Goal: Information Seeking & Learning: Find specific fact

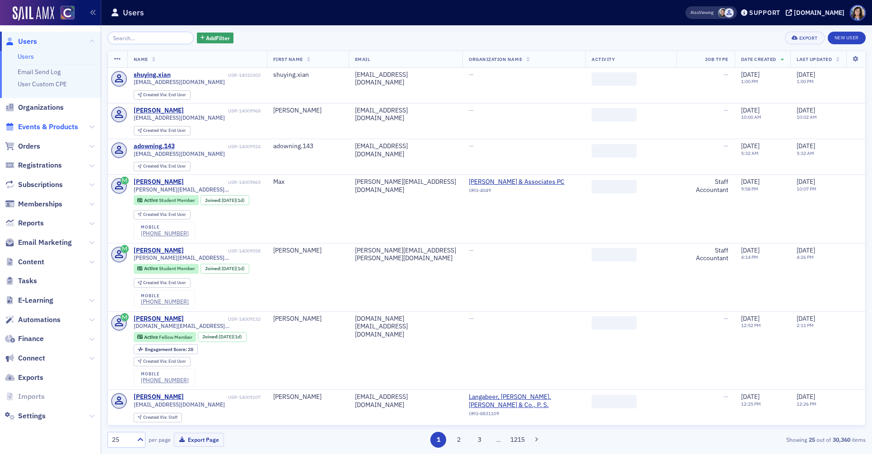
click at [58, 129] on span "Events & Products" at bounding box center [48, 127] width 60 height 10
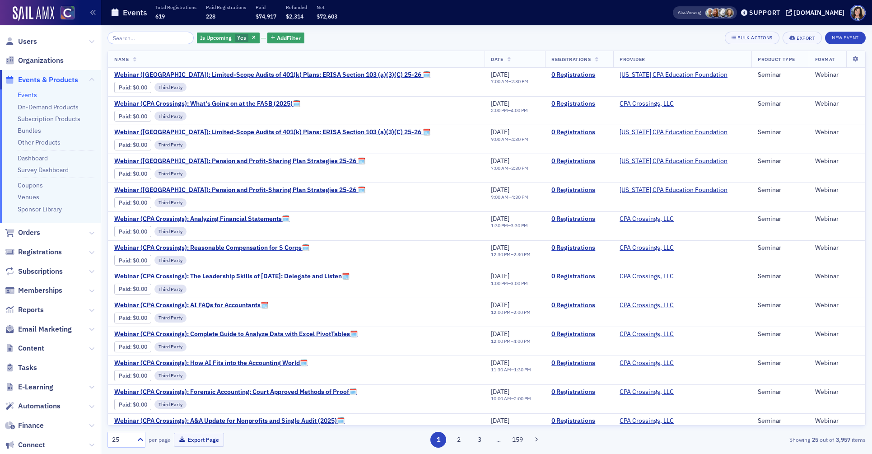
click at [148, 37] on input "search" at bounding box center [150, 38] width 86 height 13
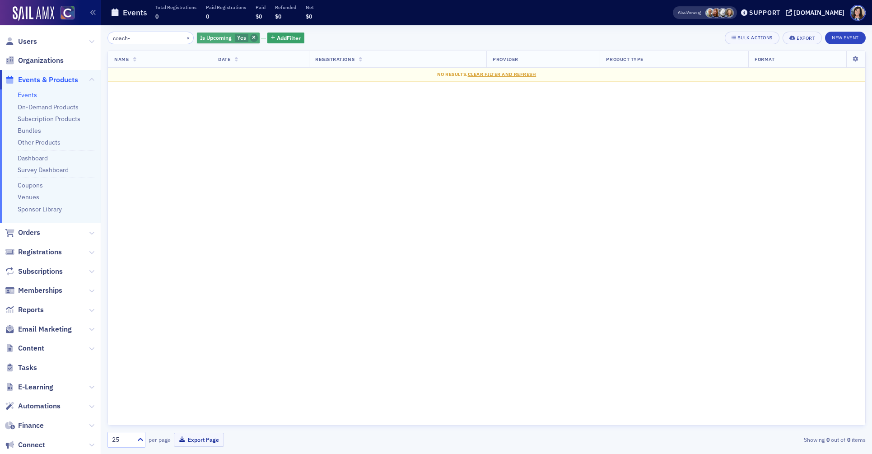
type input "coach-"
click at [250, 37] on span "button" at bounding box center [254, 38] width 8 height 8
click at [792, 11] on icon at bounding box center [789, 12] width 6 height 6
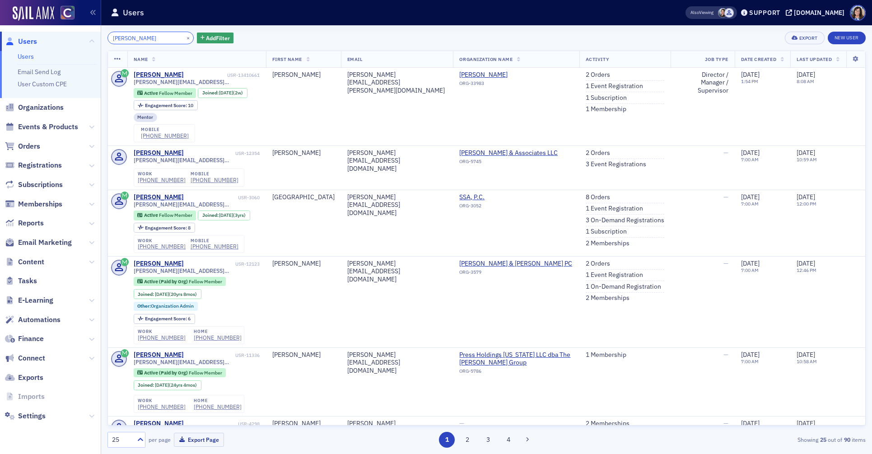
drag, startPoint x: 150, startPoint y: 37, endPoint x: 83, endPoint y: 34, distance: 67.4
click at [83, 34] on div "Users Users Email Send Log User Custom CPE Organizations Events & Products Orde…" at bounding box center [436, 227] width 872 height 454
paste input "Kimberlyzingale,"
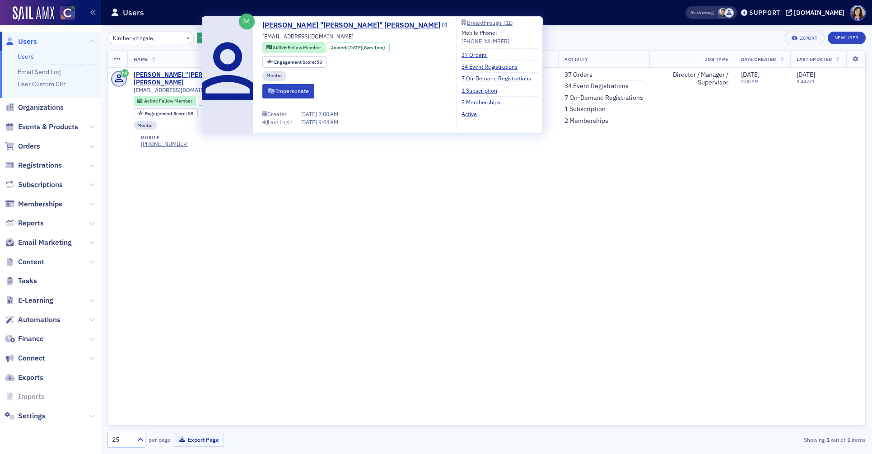
click at [442, 25] on icon at bounding box center [444, 25] width 5 height 5
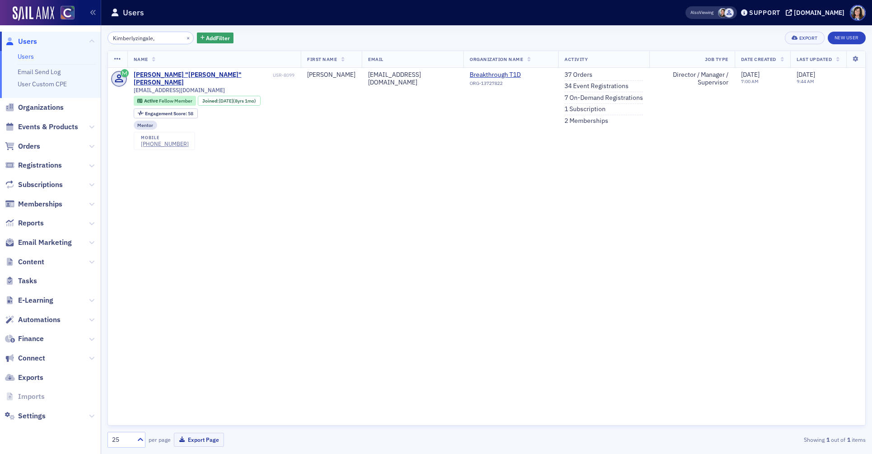
click at [534, 241] on div "Name First Name Email Organization Name Activity Job Type Date Created Last Upd…" at bounding box center [486, 238] width 758 height 375
drag, startPoint x: 157, startPoint y: 40, endPoint x: 71, endPoint y: 36, distance: 86.3
click at [71, 36] on div "Users Users Email Send Log User Custom CPE Organizations Events & Products Orde…" at bounding box center [436, 227] width 872 height 454
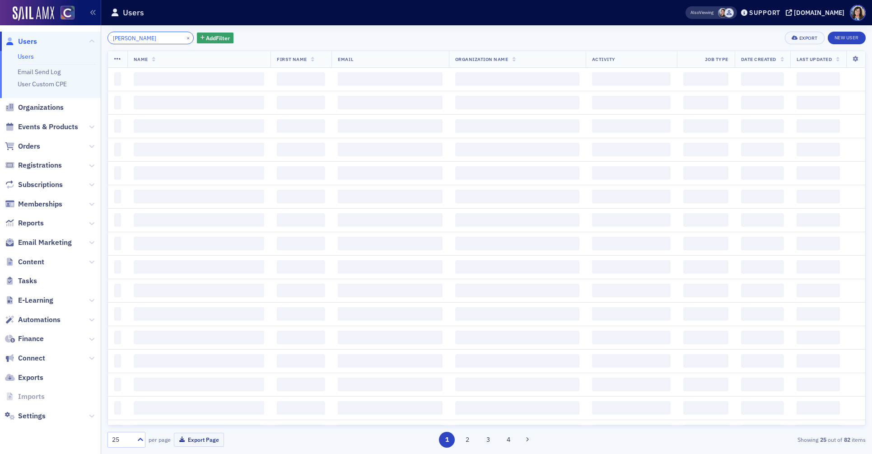
type input "seth goldstein"
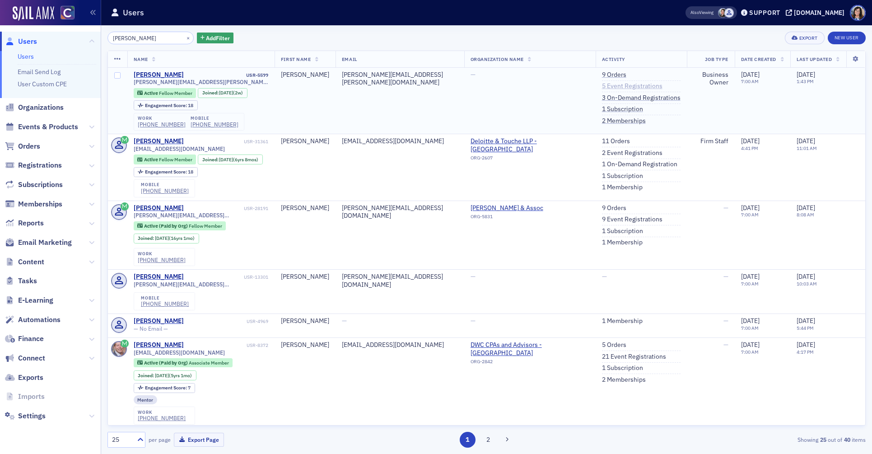
click at [615, 84] on link "5 Event Registrations" at bounding box center [632, 86] width 61 height 8
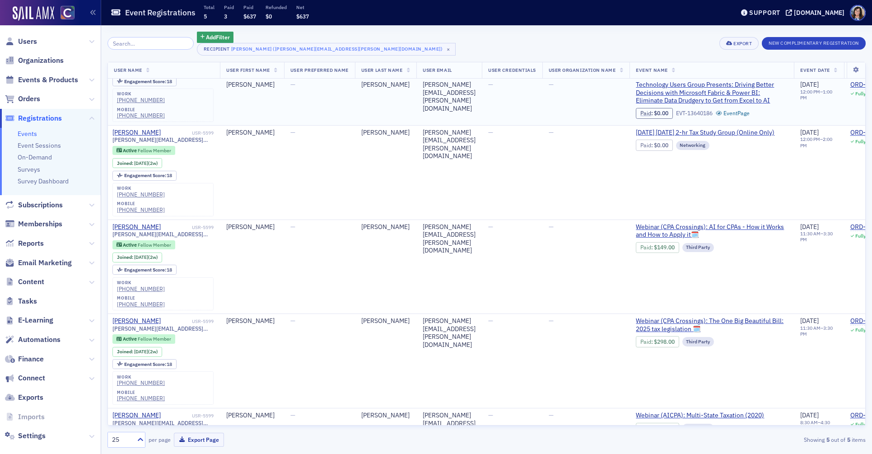
scroll to position [0, 58]
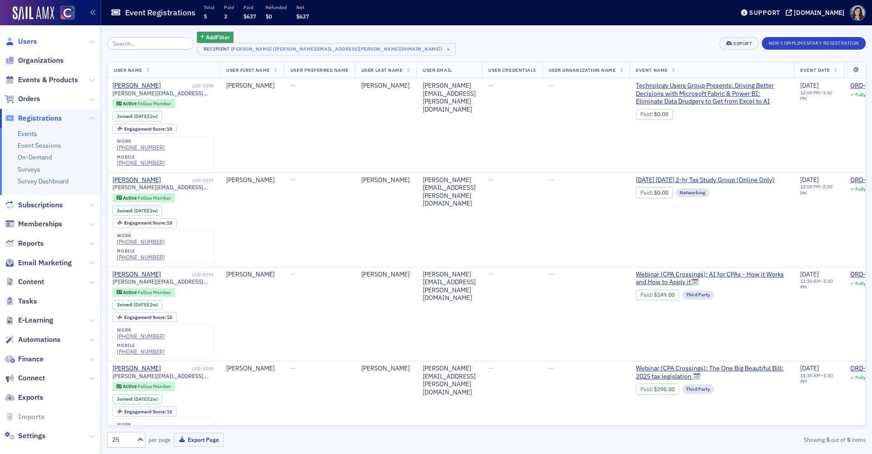
click at [29, 42] on span "Users" at bounding box center [27, 42] width 19 height 10
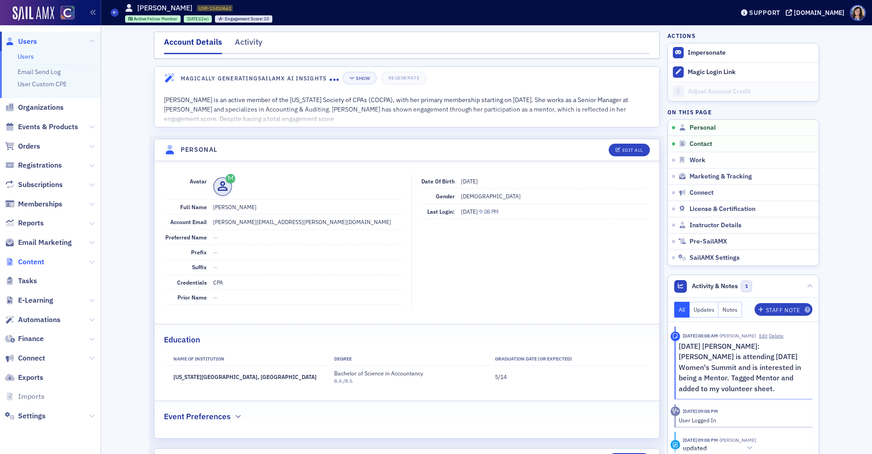
click at [30, 260] on span "Content" at bounding box center [31, 262] width 26 height 10
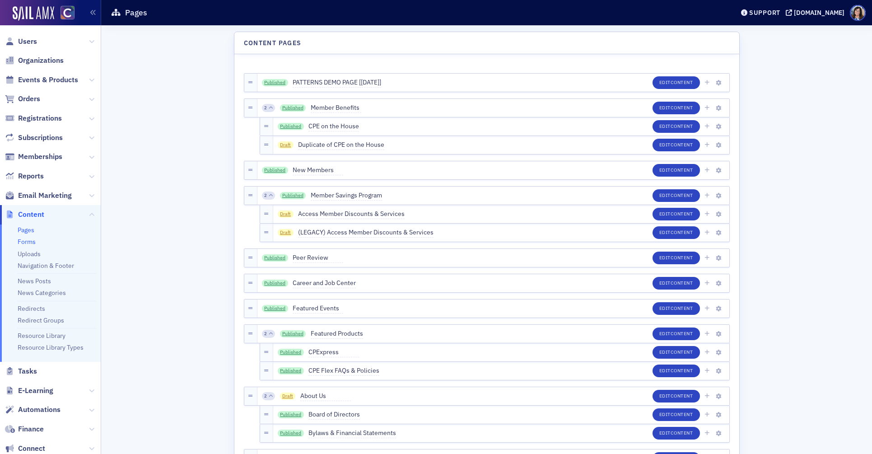
click at [26, 241] on link "Forms" at bounding box center [27, 242] width 18 height 8
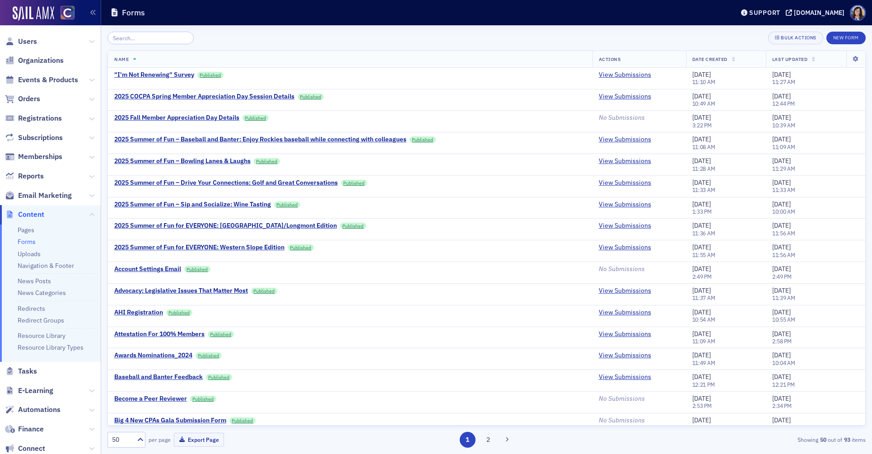
click at [135, 38] on input "search" at bounding box center [150, 38] width 86 height 13
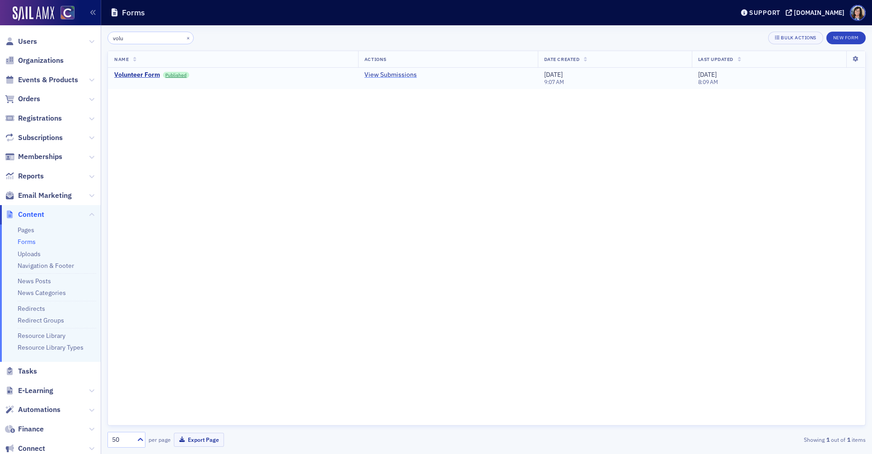
type input "volu"
click at [369, 77] on link "View Submissions" at bounding box center [390, 75] width 52 height 8
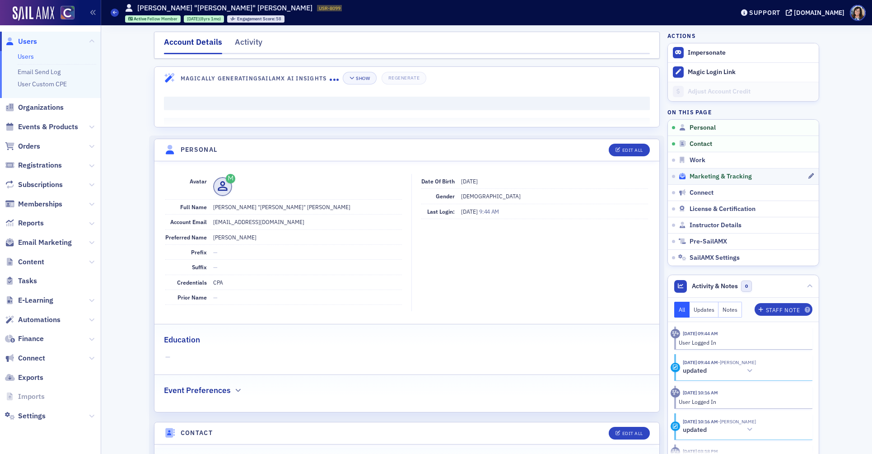
click at [697, 179] on span "Marketing & Tracking" at bounding box center [721, 177] width 62 height 8
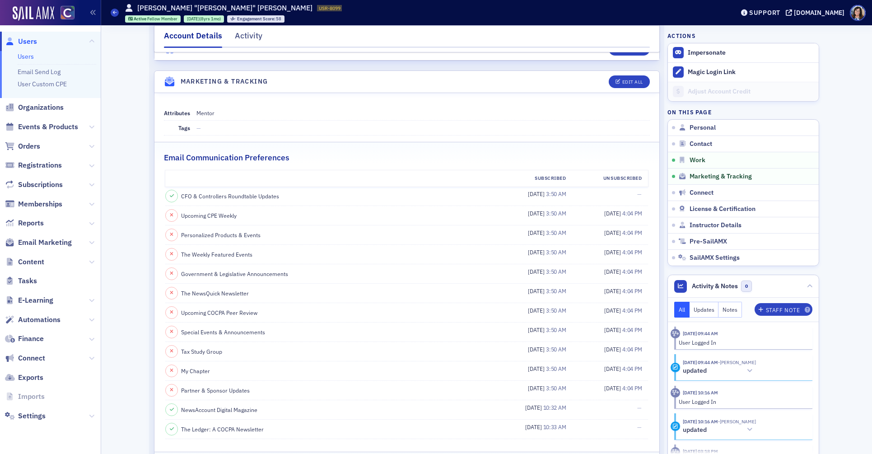
scroll to position [914, 0]
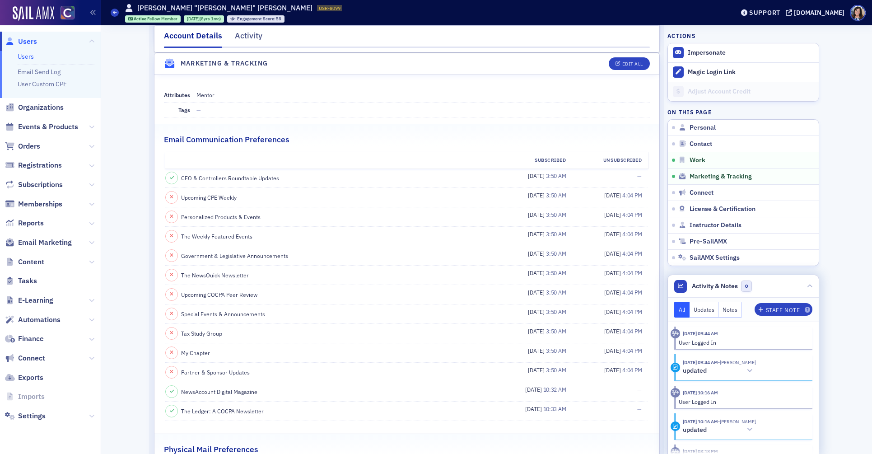
click at [732, 315] on button "Notes" at bounding box center [729, 310] width 23 height 16
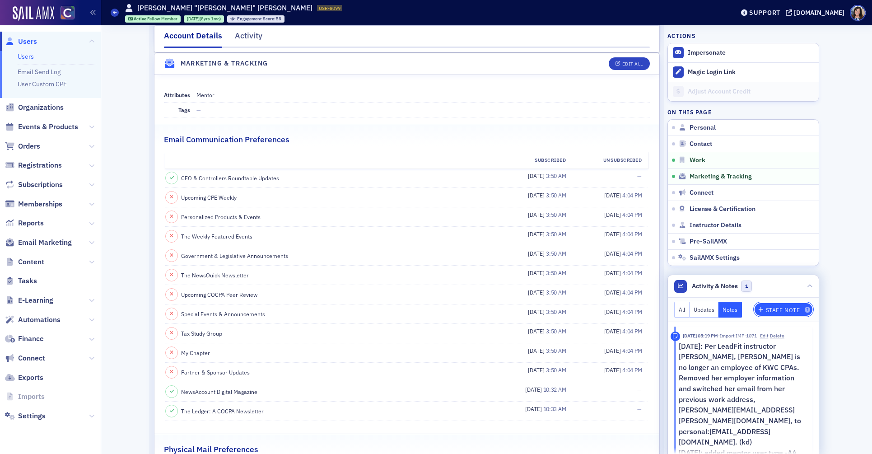
click at [781, 312] on div "Staff Note" at bounding box center [783, 310] width 34 height 5
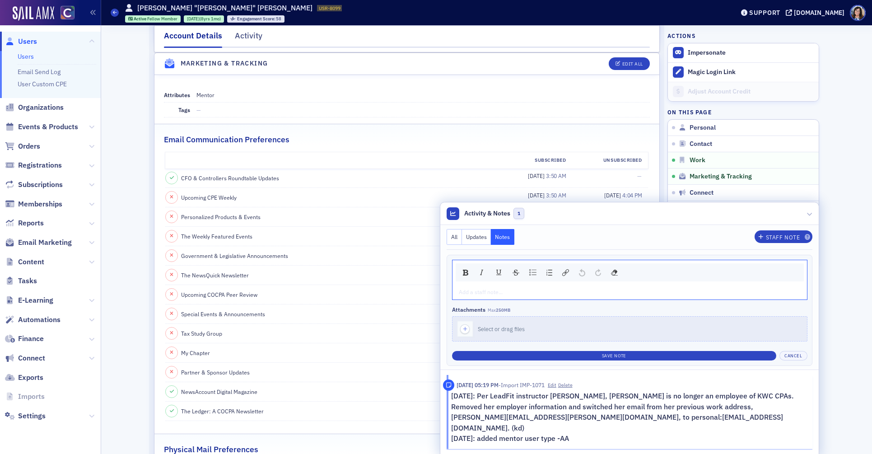
click at [537, 296] on div "rdw-editor" at bounding box center [629, 292] width 341 height 8
click at [635, 295] on span "Per 7/31/2025 Volunteer Form, interested in being a Mentor. As well as NFP Conf…" at bounding box center [604, 291] width 291 height 7
click at [788, 238] on div "Staff Note" at bounding box center [783, 237] width 34 height 5
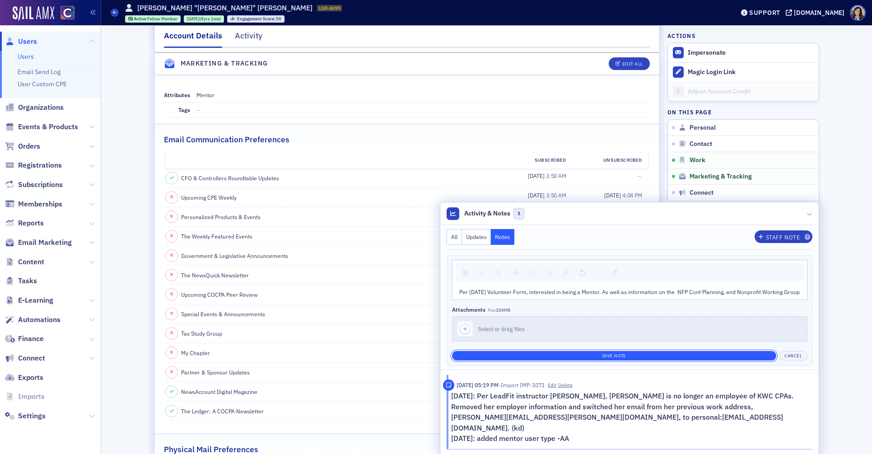
click at [603, 360] on button "Save Note" at bounding box center [614, 355] width 324 height 9
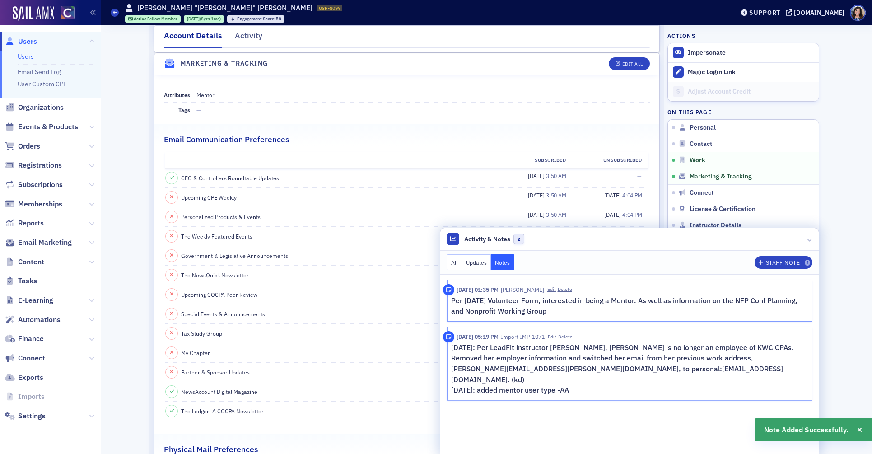
click at [526, 42] on nav "Account Details Activity" at bounding box center [407, 39] width 486 height 18
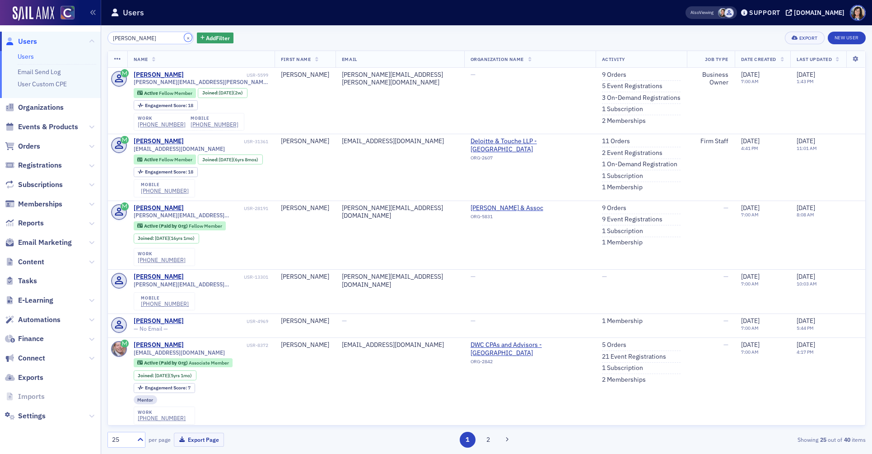
drag, startPoint x: 176, startPoint y: 37, endPoint x: 155, endPoint y: 38, distance: 20.3
click at [184, 37] on button "×" at bounding box center [188, 37] width 8 height 8
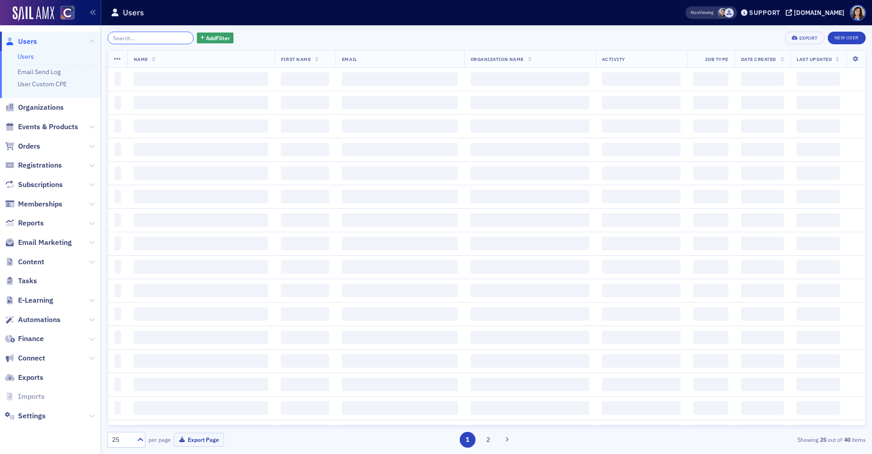
click at [154, 38] on input "search" at bounding box center [150, 38] width 86 height 13
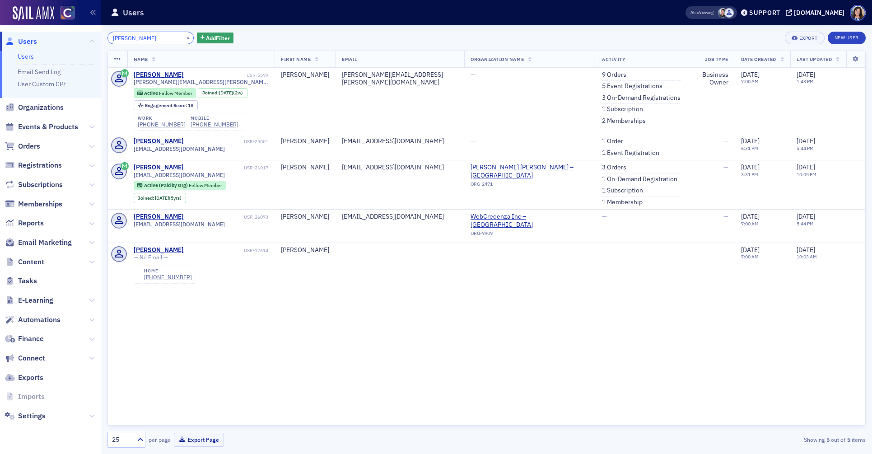
type input "Goldstein"
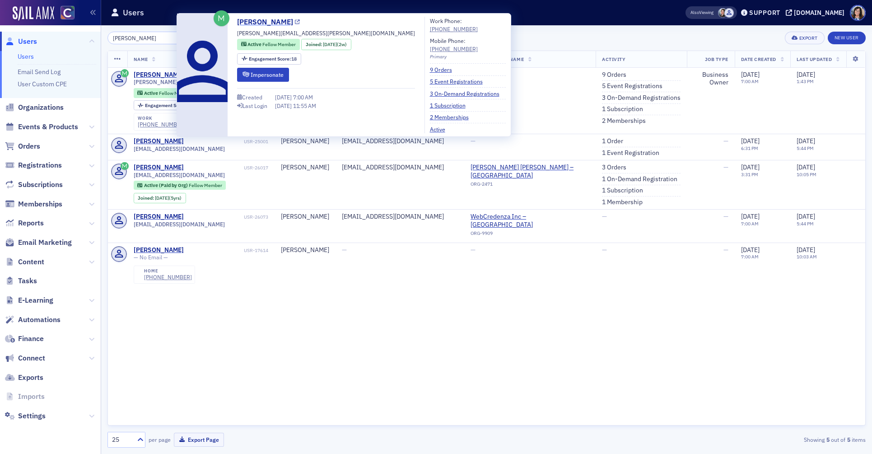
click at [295, 23] on icon at bounding box center [297, 22] width 5 height 5
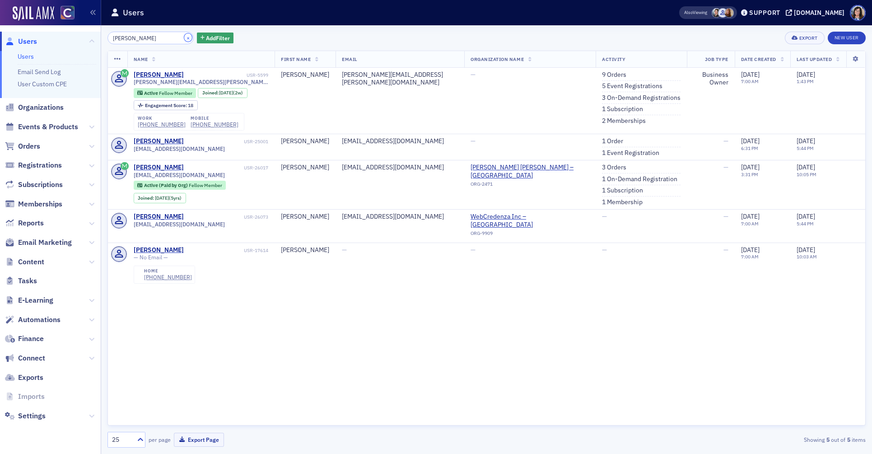
click at [184, 39] on button "×" at bounding box center [188, 37] width 8 height 8
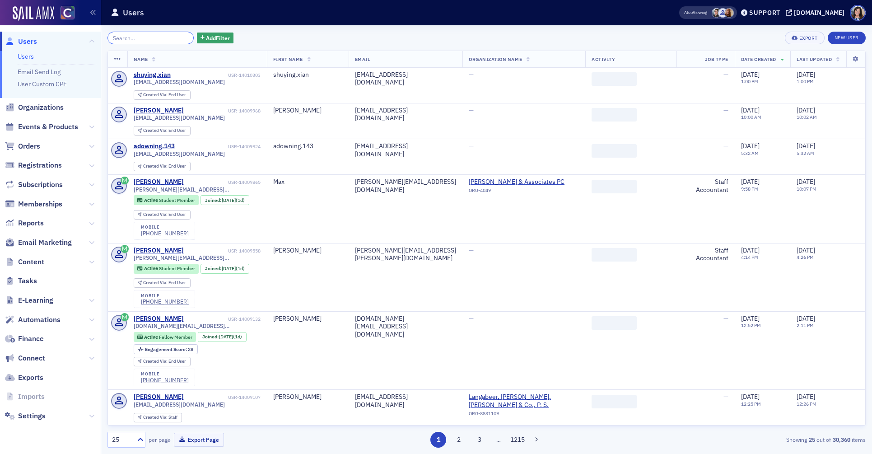
click at [152, 38] on input "search" at bounding box center [150, 38] width 86 height 13
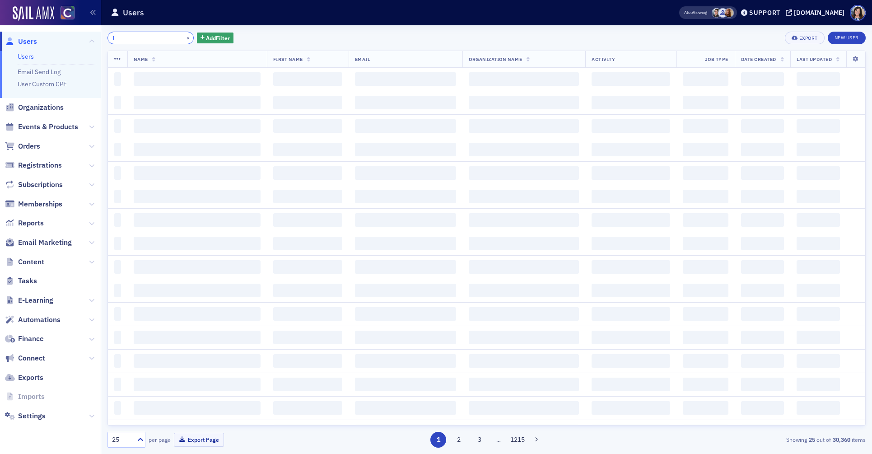
paste input "Driscoll"
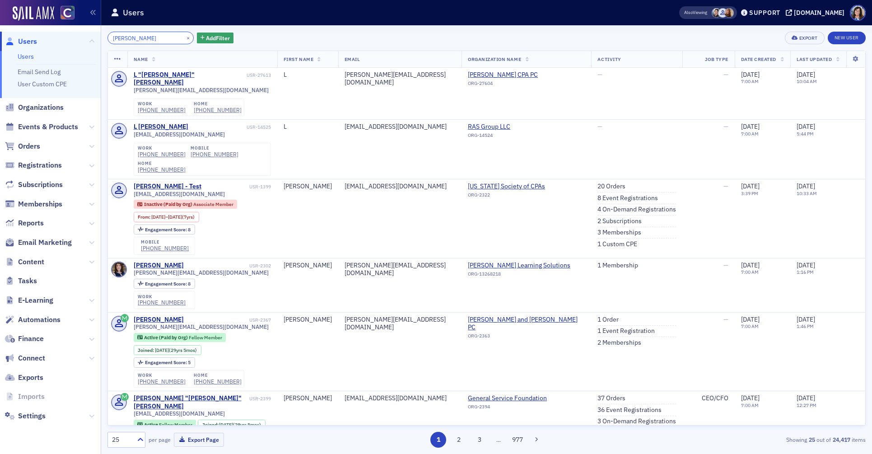
type input "l Driscoll"
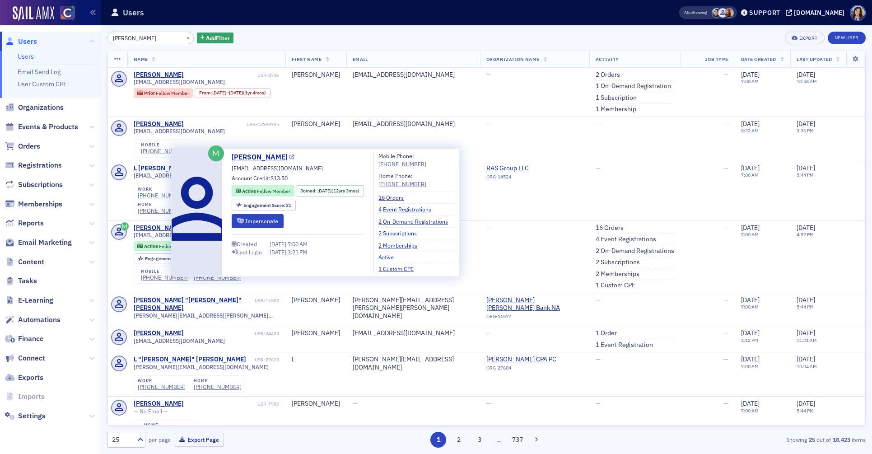
click at [289, 158] on icon at bounding box center [291, 157] width 5 height 5
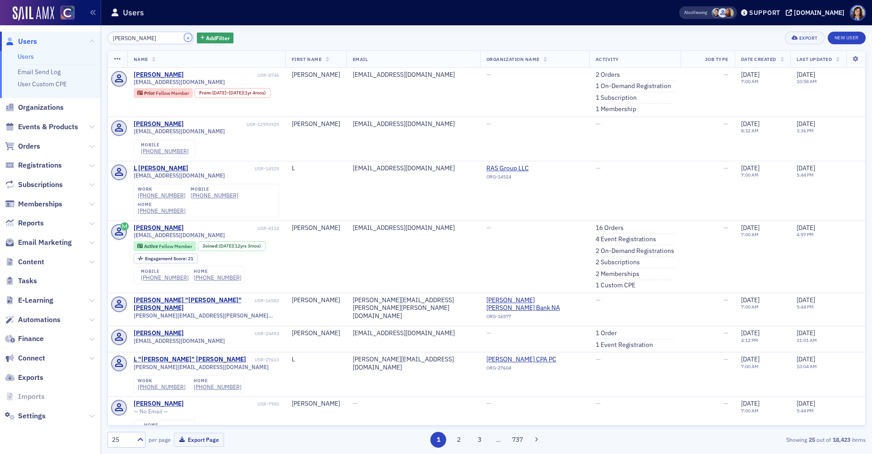
click at [184, 39] on button "×" at bounding box center [188, 37] width 8 height 8
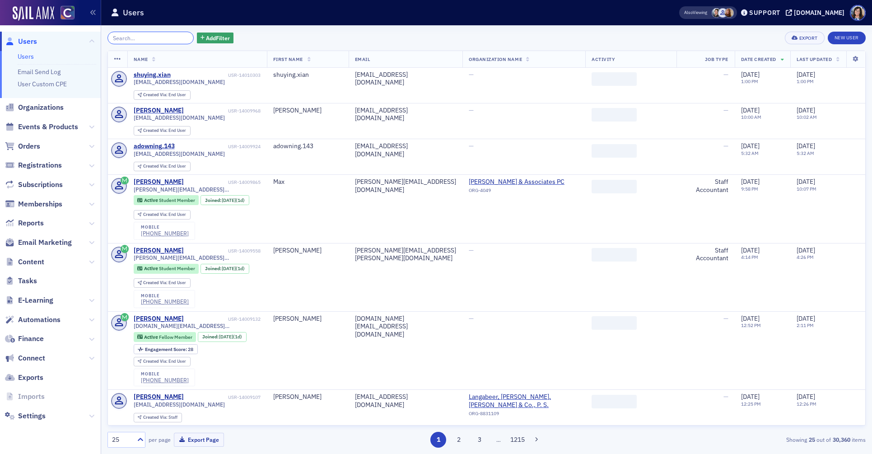
click at [164, 40] on input "search" at bounding box center [150, 38] width 86 height 13
paste input "Oglesby"
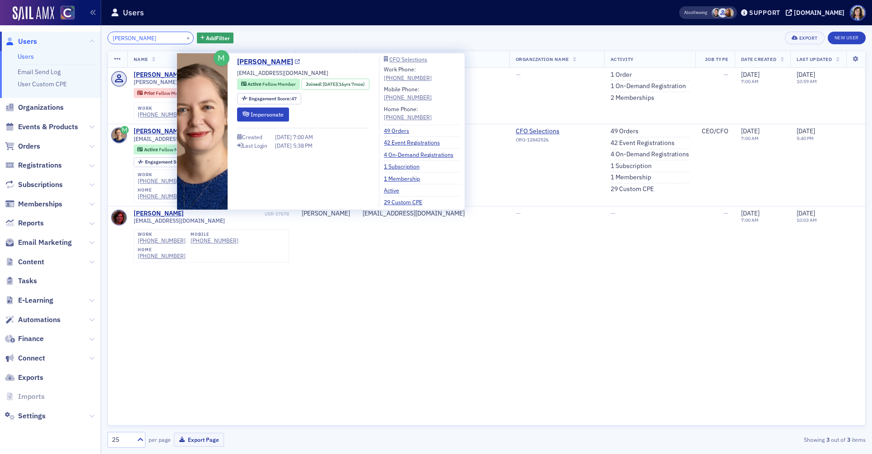
type input "Oglesby"
click at [295, 61] on icon at bounding box center [297, 62] width 5 height 5
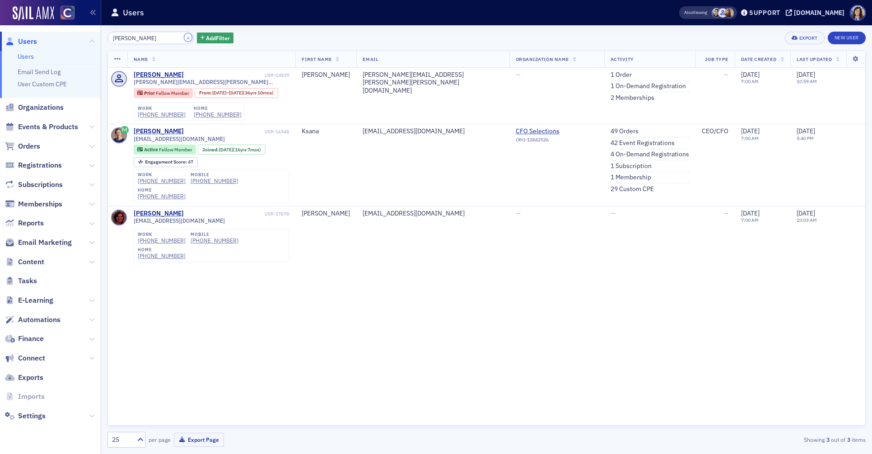
drag, startPoint x: 177, startPoint y: 38, endPoint x: 159, endPoint y: 38, distance: 18.5
click at [184, 38] on button "×" at bounding box center [188, 37] width 8 height 8
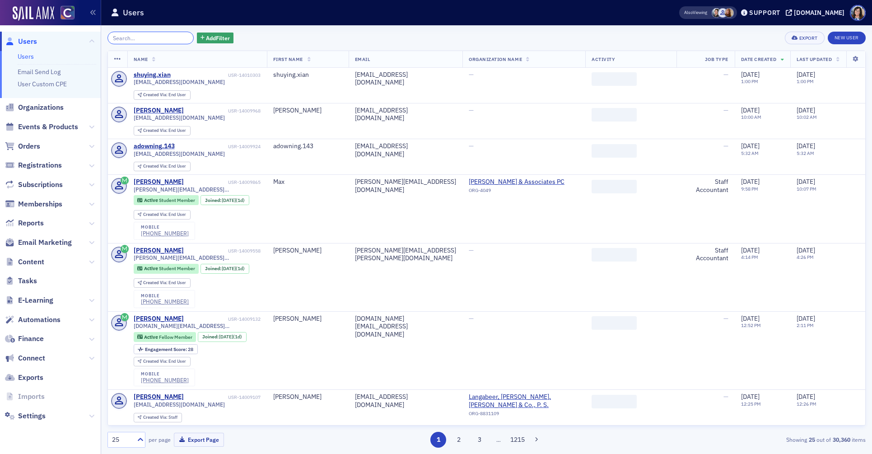
click at [158, 38] on input "search" at bounding box center [150, 38] width 86 height 13
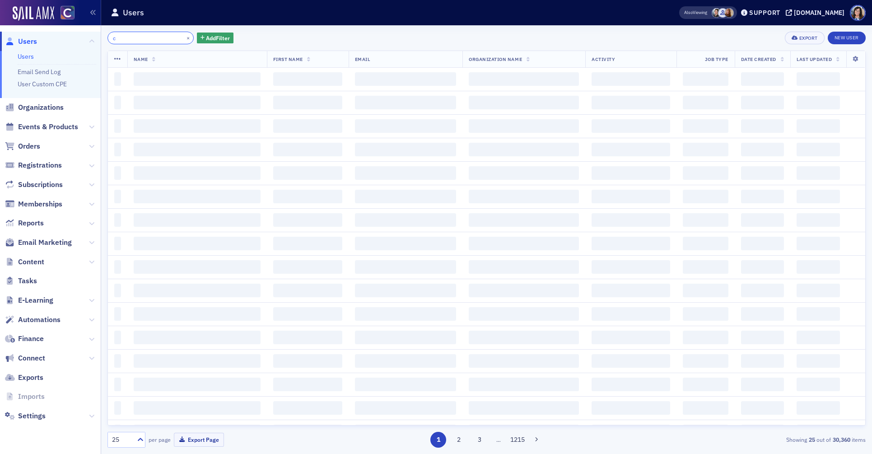
paste input "Jenkins"
type input "c Jenkins"
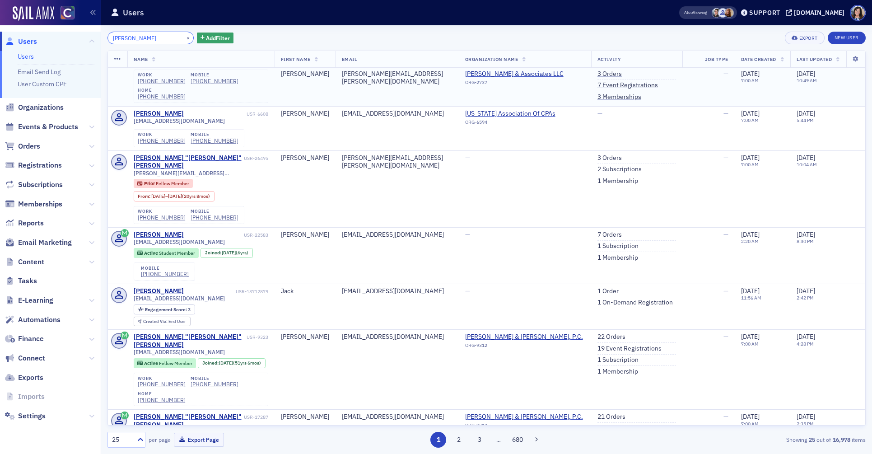
scroll to position [117, 0]
drag, startPoint x: 177, startPoint y: 36, endPoint x: 164, endPoint y: 37, distance: 13.6
click at [184, 36] on button "×" at bounding box center [188, 37] width 8 height 8
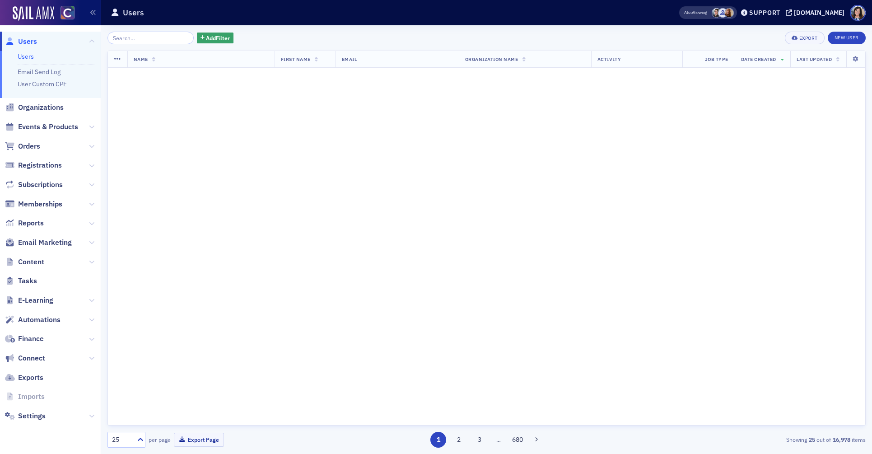
scroll to position [703, 0]
click at [150, 36] on input "search" at bounding box center [150, 38] width 86 height 13
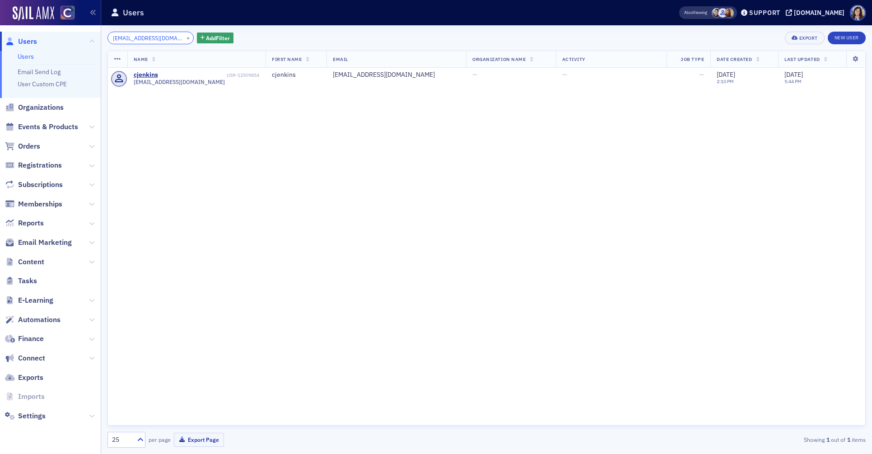
type input "cjenkins@wcrcpa.com"
click at [184, 37] on button "×" at bounding box center [188, 37] width 8 height 8
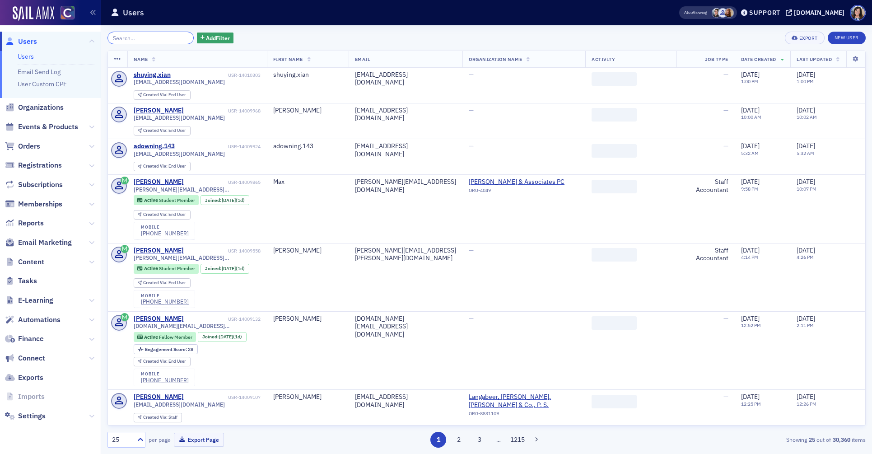
click at [162, 38] on input "search" at bounding box center [150, 38] width 86 height 13
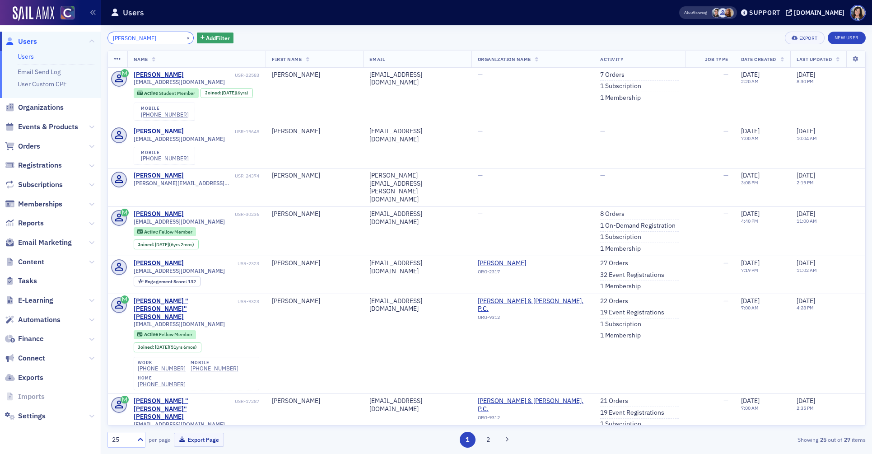
type input "carley jenk"
drag, startPoint x: 193, startPoint y: 82, endPoint x: 125, endPoint y: 83, distance: 68.2
click at [125, 83] on tr "Carley Jenkins USR-22583 cjenkin3@uccs.edu Active Student Member Joined : 8/21/…" at bounding box center [486, 96] width 757 height 56
click at [183, 84] on span "cjenkin3@uccs.edu" at bounding box center [179, 82] width 91 height 7
drag, startPoint x: 172, startPoint y: 83, endPoint x: 134, endPoint y: 84, distance: 38.4
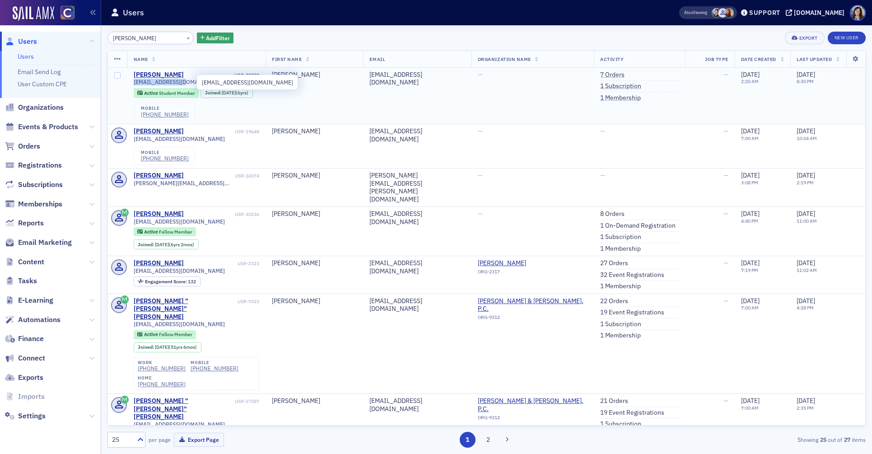
click at [134, 84] on span "cjenkin3@uccs.edu" at bounding box center [179, 82] width 91 height 7
copy span "cjenkin3@uccs.edu"
drag, startPoint x: 261, startPoint y: 74, endPoint x: 247, endPoint y: 75, distance: 14.9
click at [247, 75] on tr "Carley Jenkins USR-22583 cjenkin3@uccs.edu Active Student Member Joined : 8/21/…" at bounding box center [486, 96] width 757 height 56
click at [246, 75] on div "USR-22583" at bounding box center [222, 75] width 74 height 6
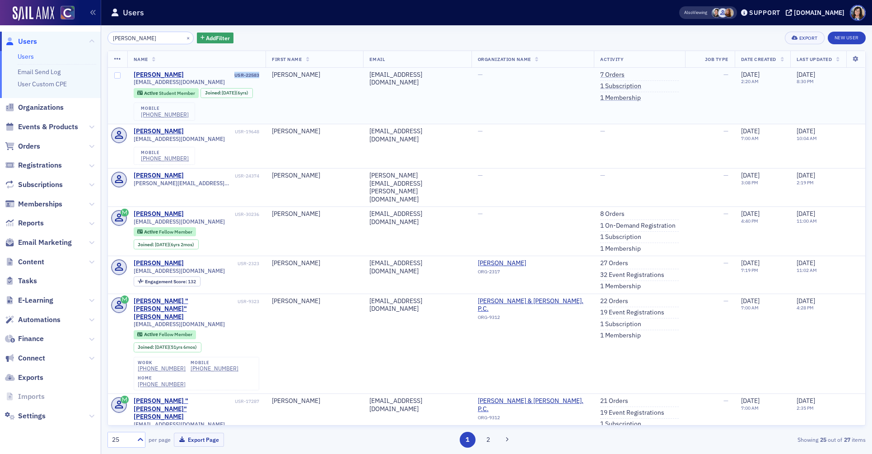
drag, startPoint x: 244, startPoint y: 75, endPoint x: 272, endPoint y: 75, distance: 28.0
click at [266, 75] on td "Carley Jenkins USR-22583 cjenkin3@uccs.edu Active Student Member Joined : 8/21/…" at bounding box center [196, 96] width 138 height 56
copy div "USR-22583"
click at [184, 36] on button "×" at bounding box center [188, 37] width 8 height 8
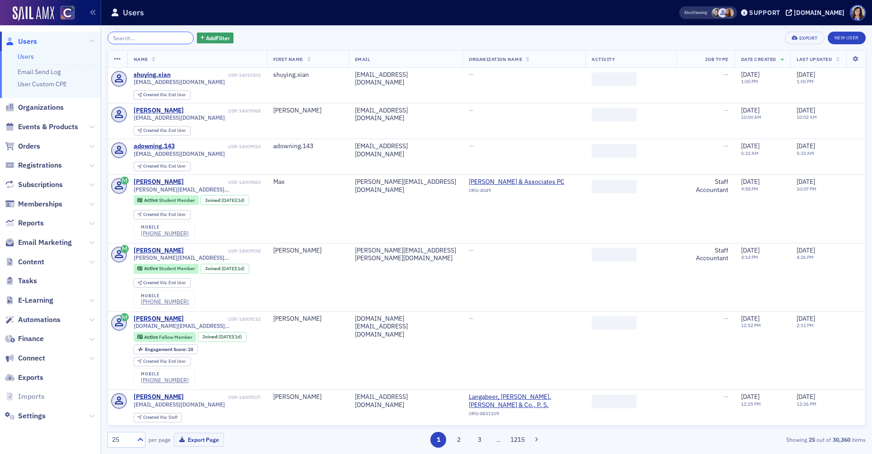
click at [154, 37] on input "search" at bounding box center [150, 38] width 86 height 13
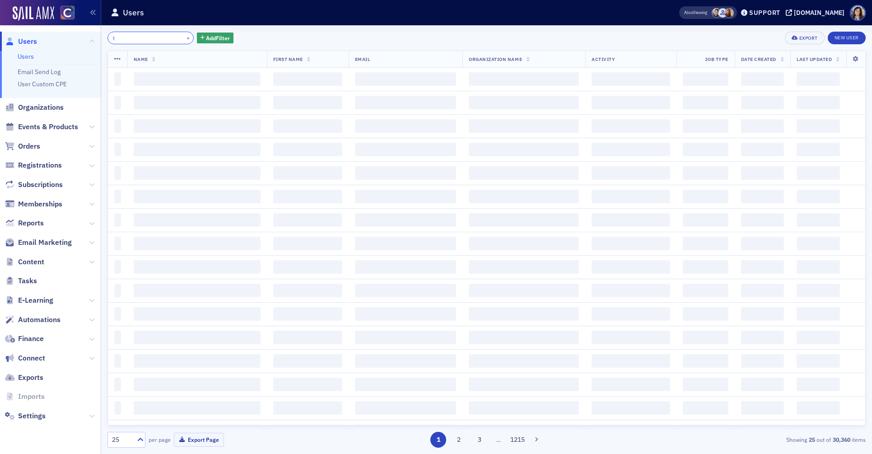
paste input "Atlas"
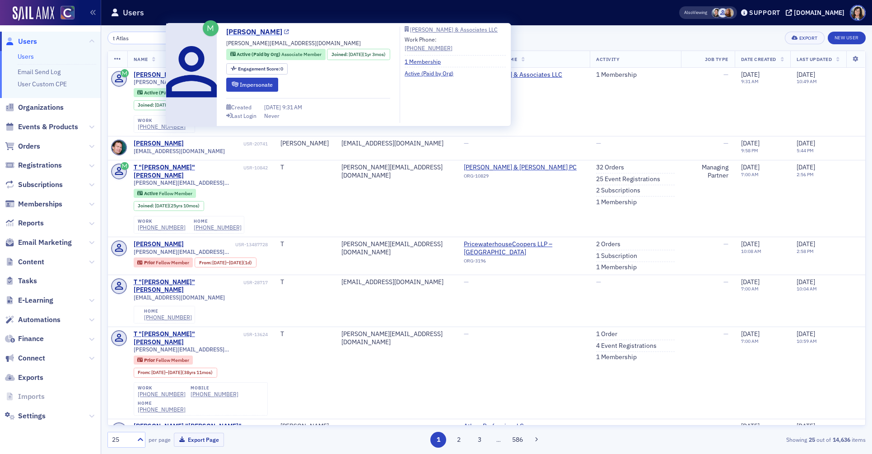
click at [284, 30] on icon at bounding box center [286, 32] width 5 height 5
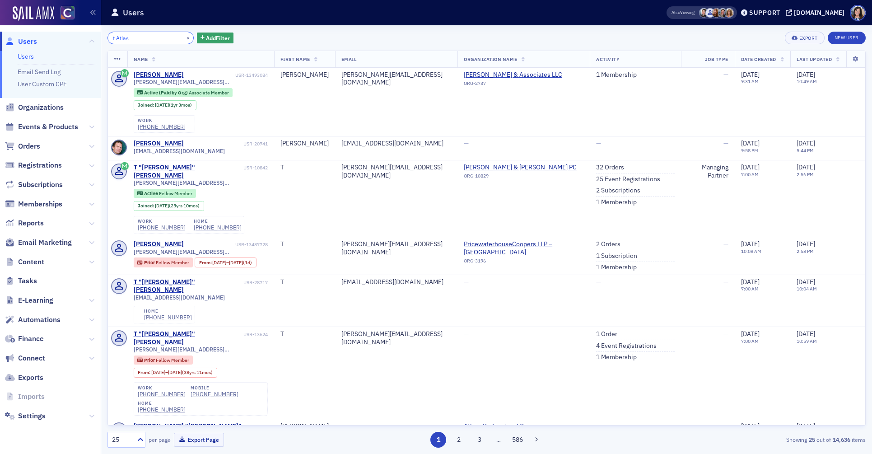
drag, startPoint x: 117, startPoint y: 37, endPoint x: 103, endPoint y: 37, distance: 13.6
click at [103, 37] on div "t Atlas × Add Filter Export New User Name First Name Email Organization Name Ac…" at bounding box center [486, 239] width 771 height 429
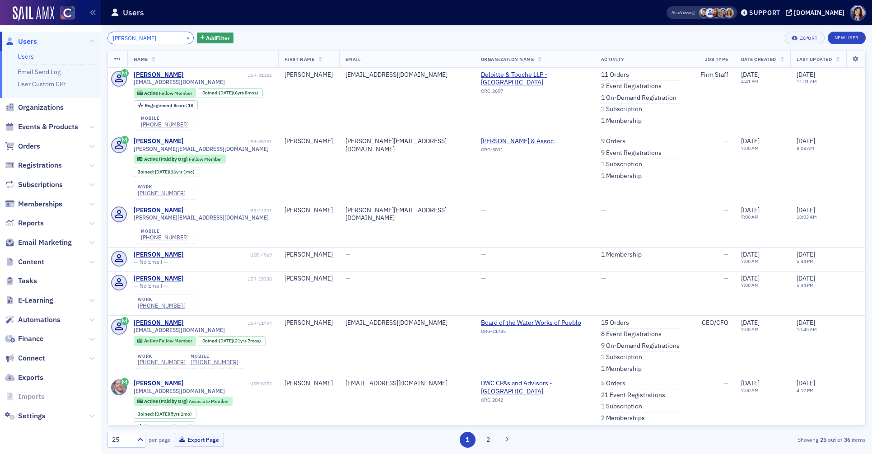
click at [129, 40] on input "seth gldsstin" at bounding box center [150, 38] width 86 height 13
click at [140, 39] on input "seth goldsstin" at bounding box center [150, 38] width 86 height 13
click at [143, 39] on input "seth goldsetin" at bounding box center [150, 38] width 86 height 13
click at [142, 40] on input "seth goldsetein" at bounding box center [150, 38] width 86 height 13
click at [154, 39] on input "seth goldseein" at bounding box center [150, 38] width 86 height 13
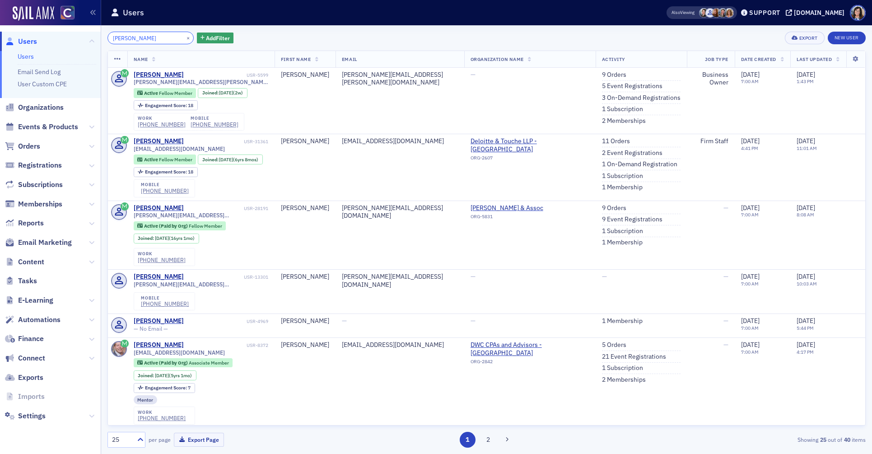
type input "[PERSON_NAME]"
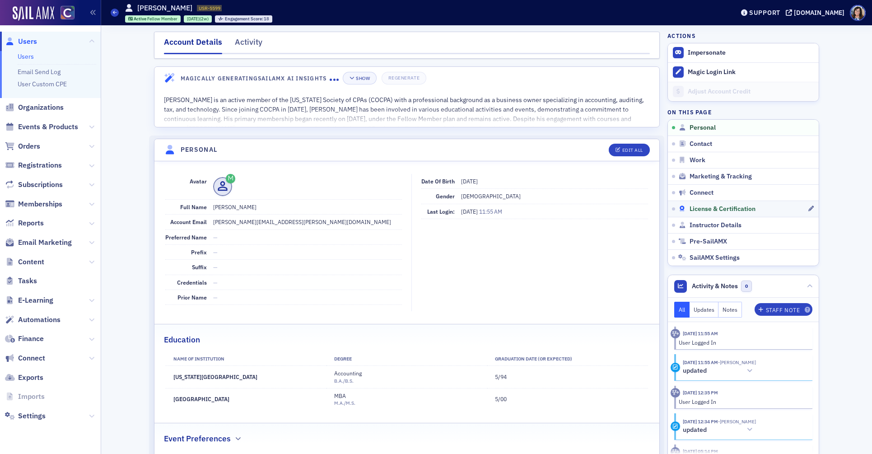
click at [696, 209] on span "License & Certification" at bounding box center [723, 209] width 66 height 8
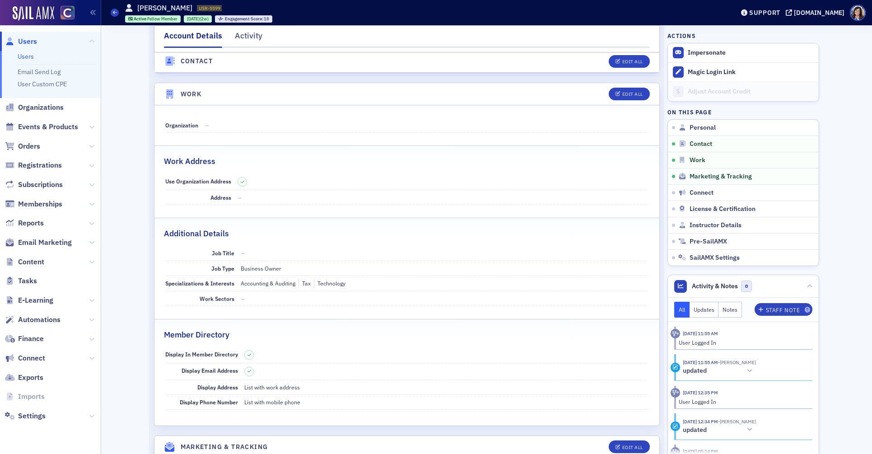
scroll to position [567, 0]
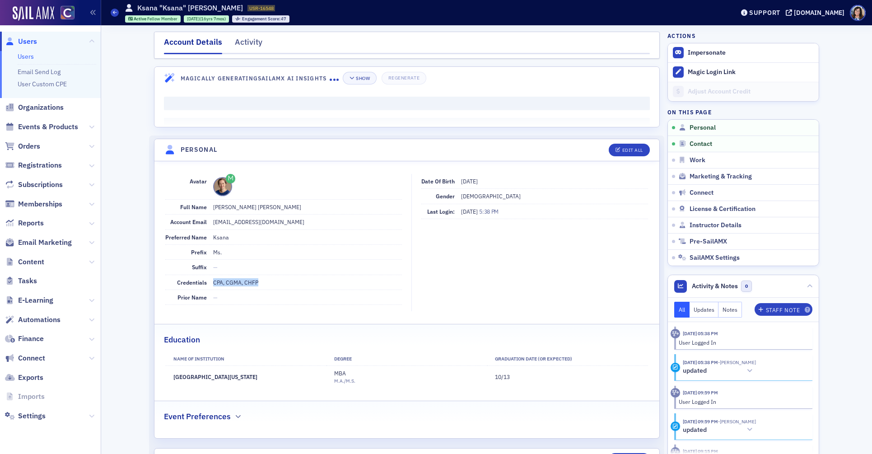
drag, startPoint x: 265, startPoint y: 283, endPoint x: 211, endPoint y: 283, distance: 53.7
click at [211, 283] on div "Credentials CPA, CGMA, CHFP" at bounding box center [283, 282] width 237 height 15
copy dd "CPA, CGMA, CHFP"
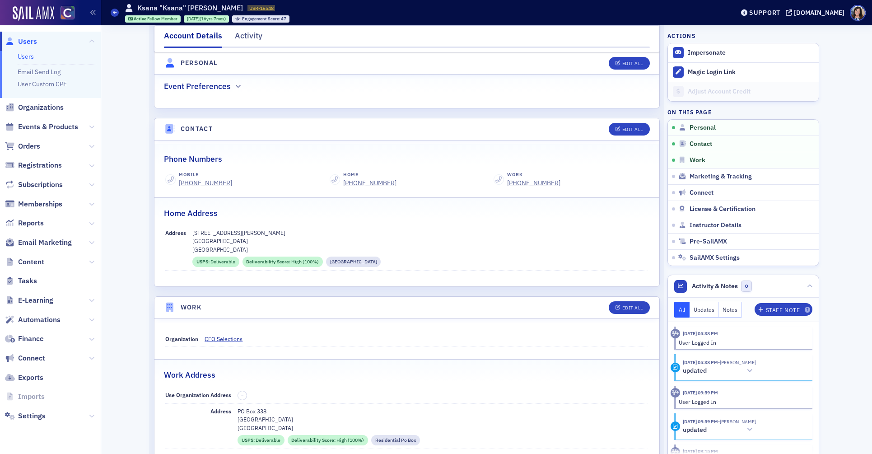
scroll to position [342, 0]
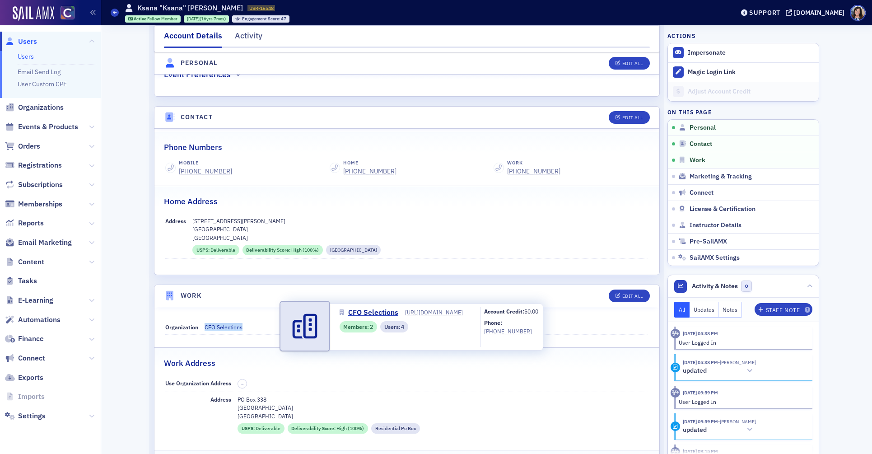
copy span "CFO Selections"
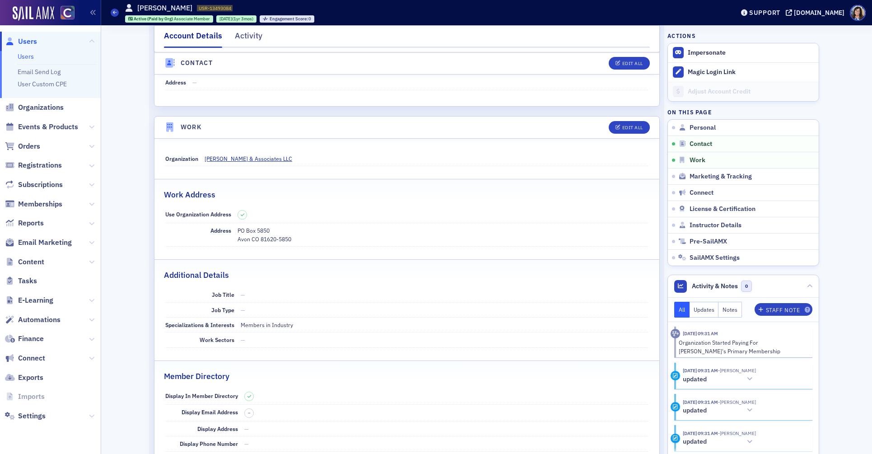
scroll to position [462, 0]
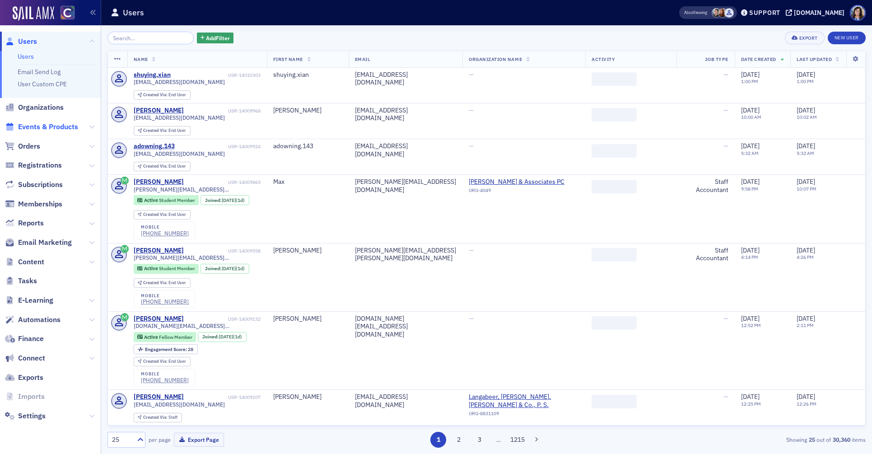
click at [44, 122] on span "Events & Products" at bounding box center [48, 127] width 60 height 10
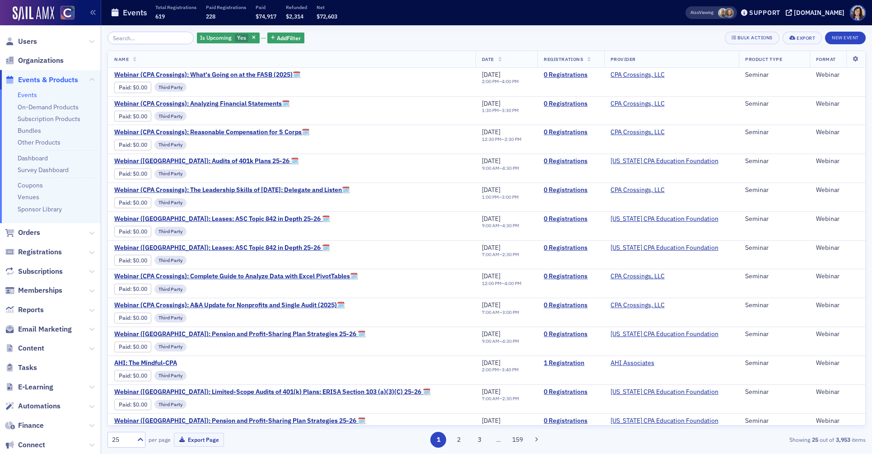
click at [138, 38] on input "search" at bounding box center [150, 38] width 86 height 13
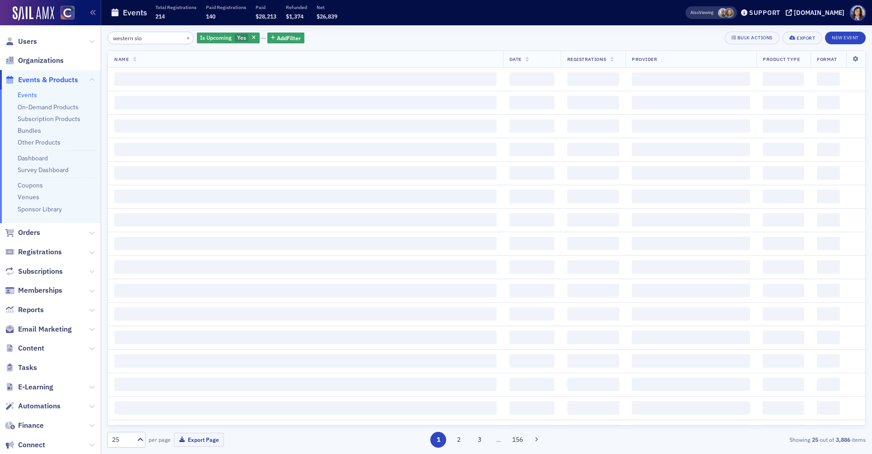
type input "western slop"
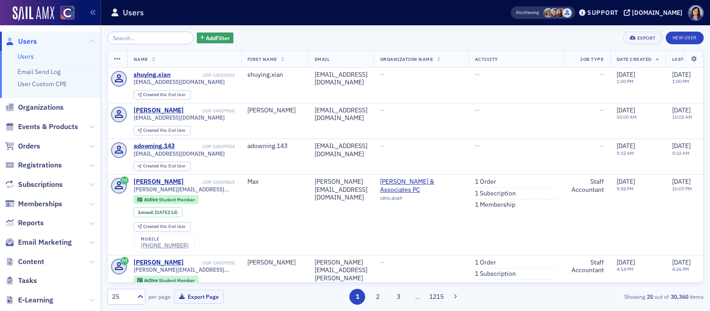
click at [128, 35] on input "search" at bounding box center [150, 38] width 86 height 13
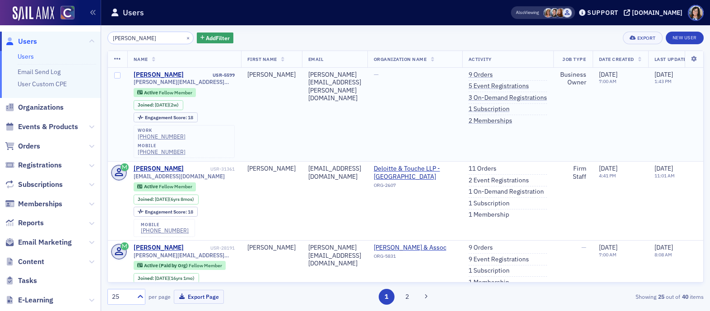
type input "seth goldstein"
click at [281, 111] on td "Seth" at bounding box center [271, 115] width 61 height 94
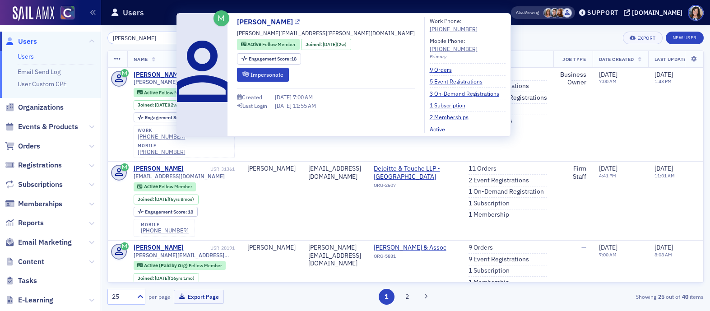
click at [295, 21] on icon at bounding box center [297, 22] width 5 height 5
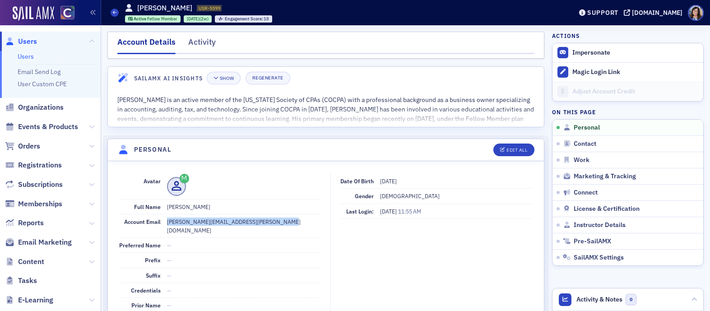
drag, startPoint x: 267, startPoint y: 223, endPoint x: 167, endPoint y: 224, distance: 99.8
click at [167, 224] on dd "[PERSON_NAME][EMAIL_ADDRESS][PERSON_NAME][DOMAIN_NAME]" at bounding box center [244, 225] width 154 height 23
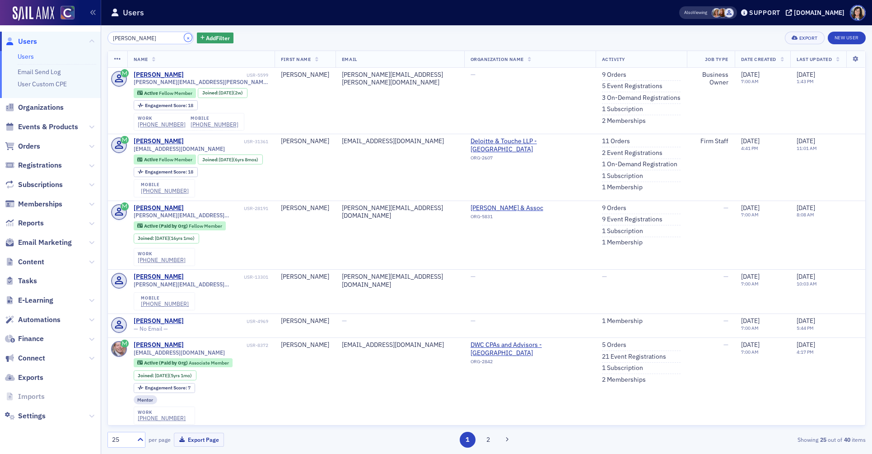
click at [184, 38] on button "×" at bounding box center [188, 37] width 8 height 8
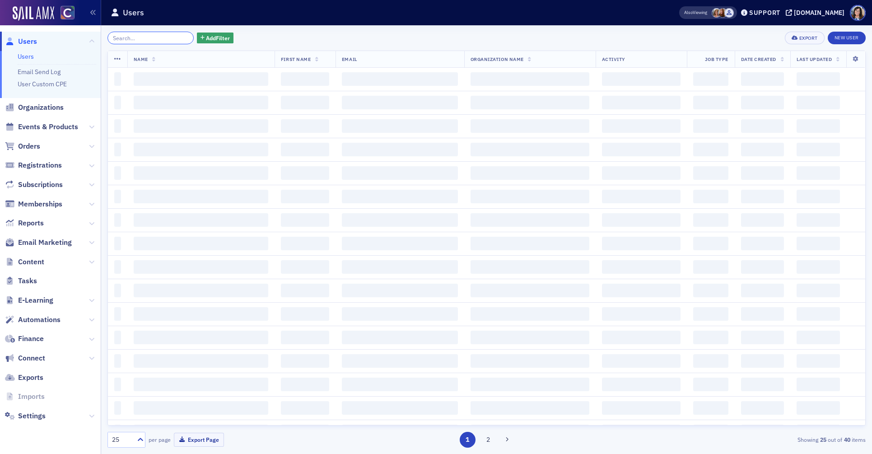
click at [159, 36] on input "search" at bounding box center [150, 38] width 86 height 13
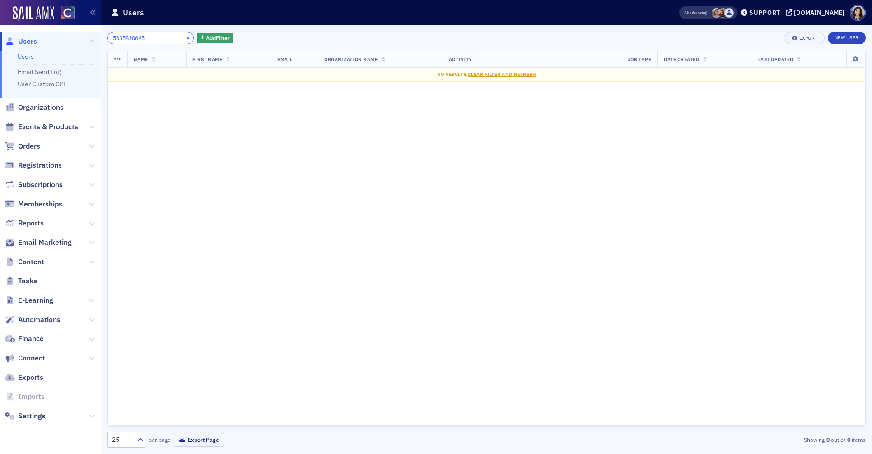
type input "5635810695"
click at [184, 36] on button "×" at bounding box center [188, 37] width 8 height 8
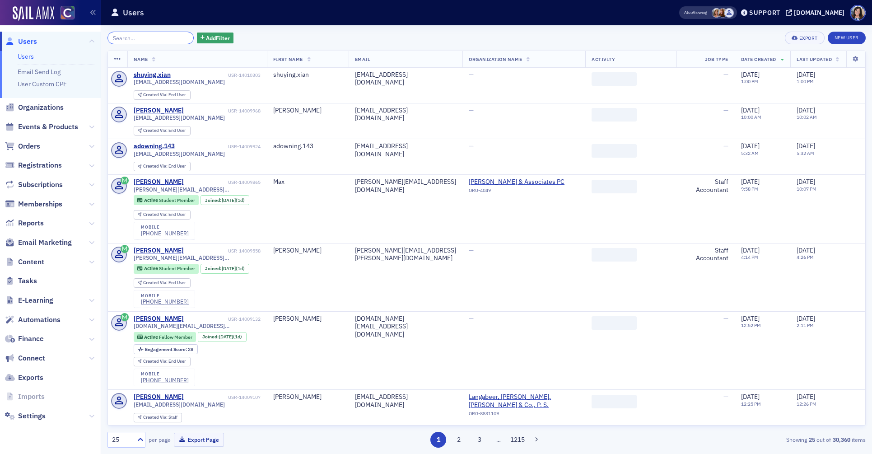
click at [154, 42] on input "search" at bounding box center [150, 38] width 86 height 13
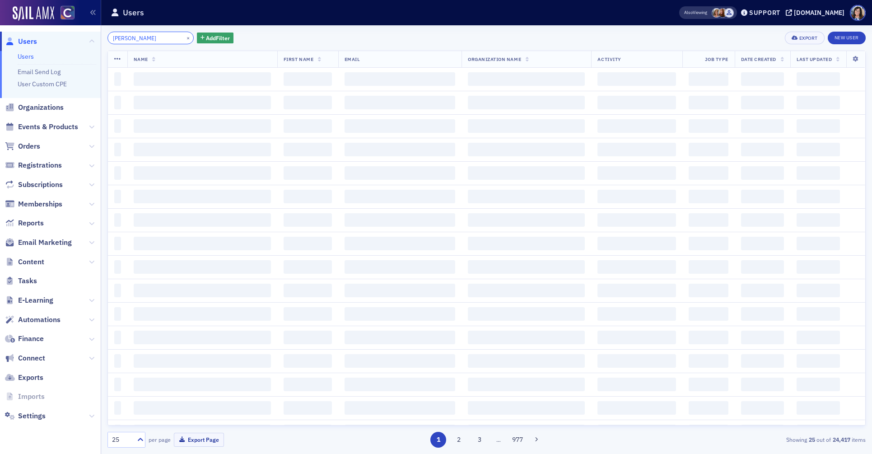
type input "[PERSON_NAME]"
